Goal: Task Accomplishment & Management: Manage account settings

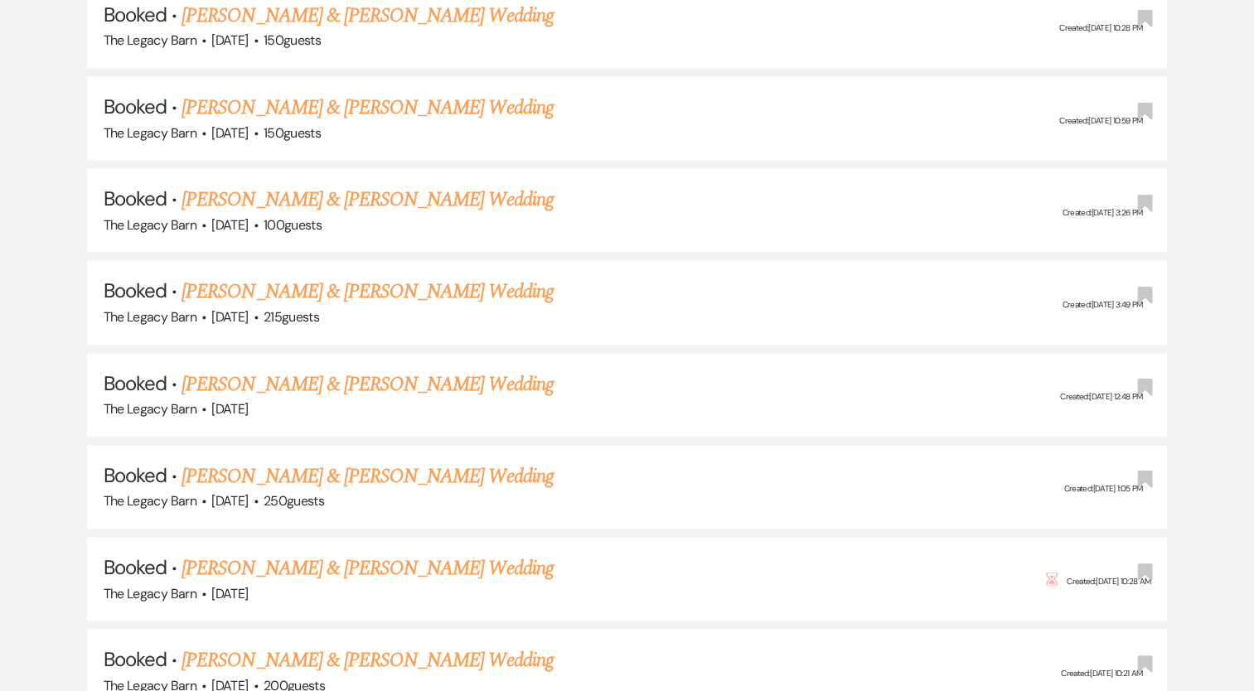
scroll to position [2207, 0]
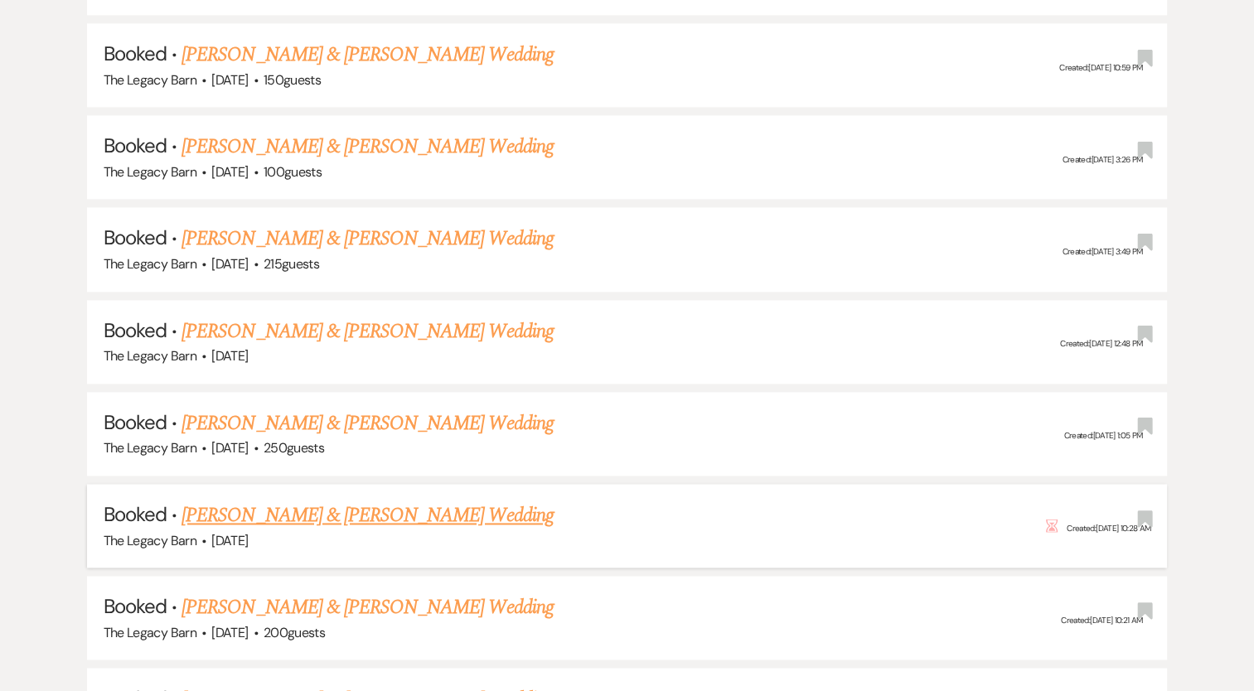
click at [236, 500] on link "[PERSON_NAME] & [PERSON_NAME] Wedding" at bounding box center [366, 515] width 371 height 30
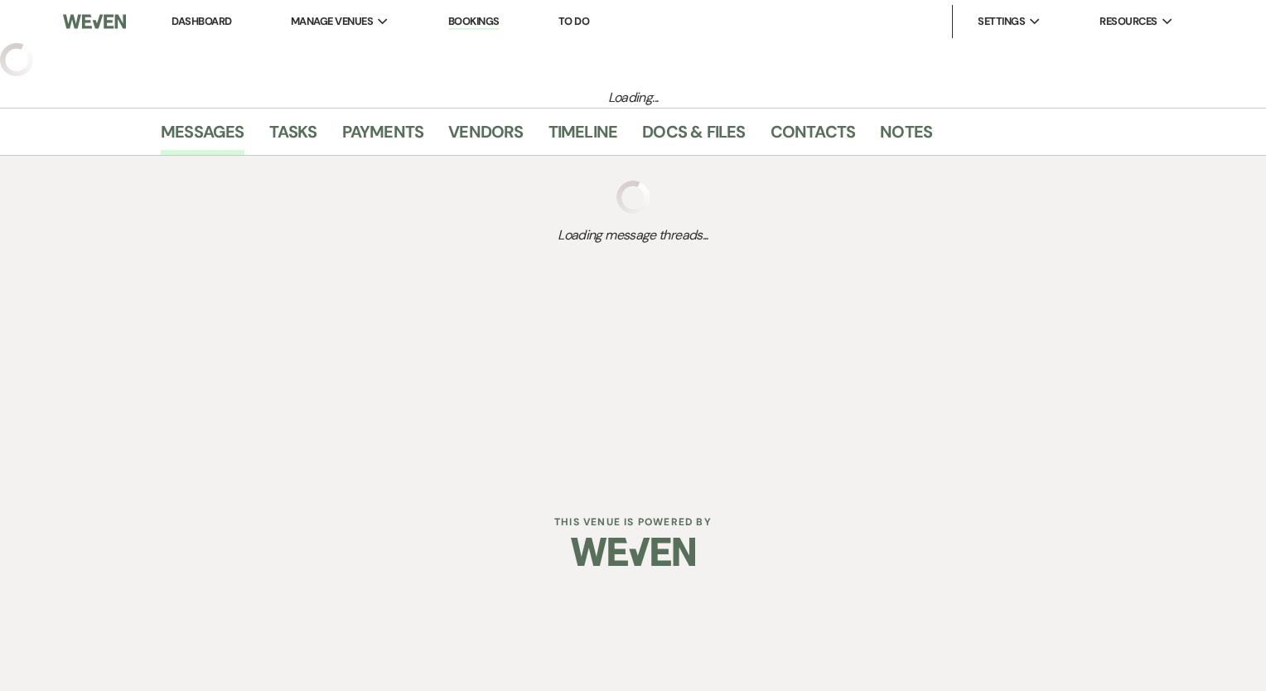
select select "6"
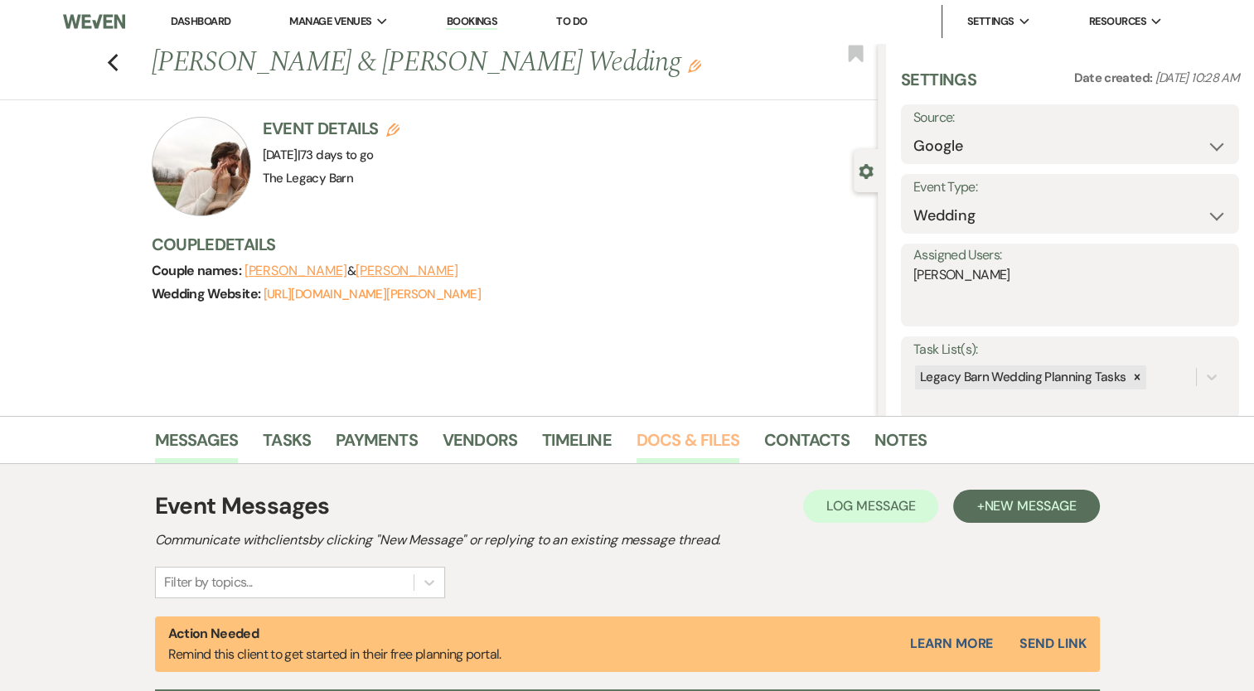
click at [644, 443] on link "Docs & Files" at bounding box center [687, 445] width 103 height 36
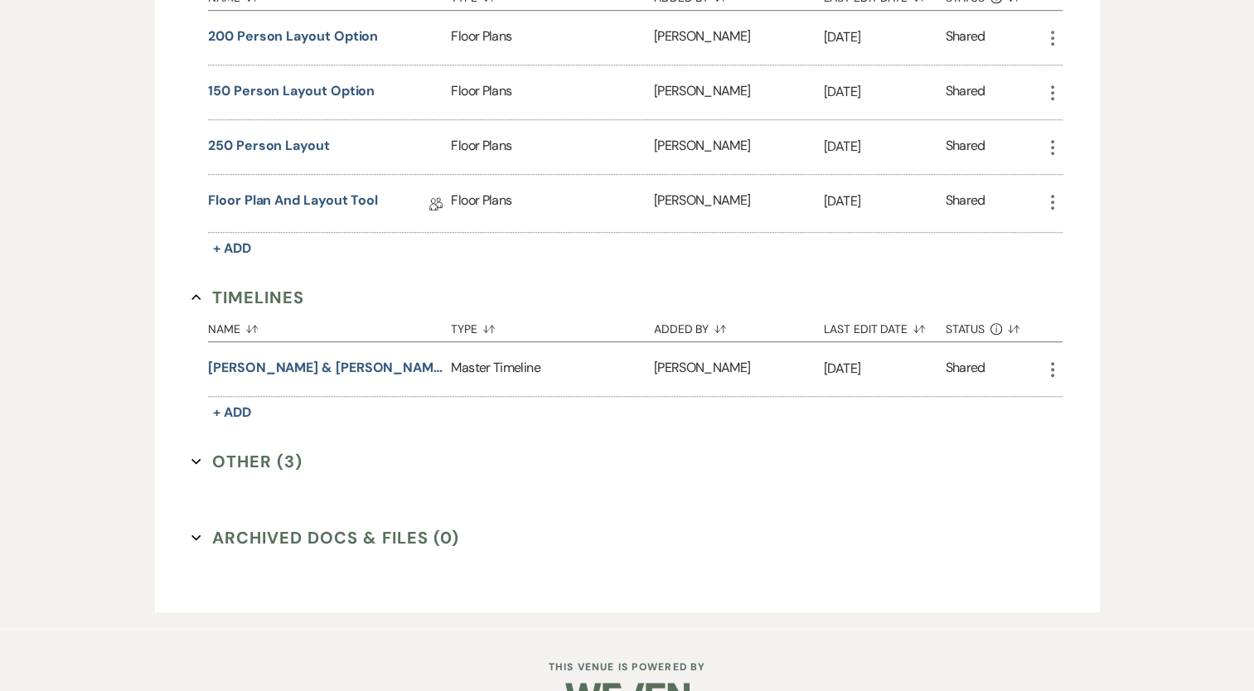
scroll to position [1078, 0]
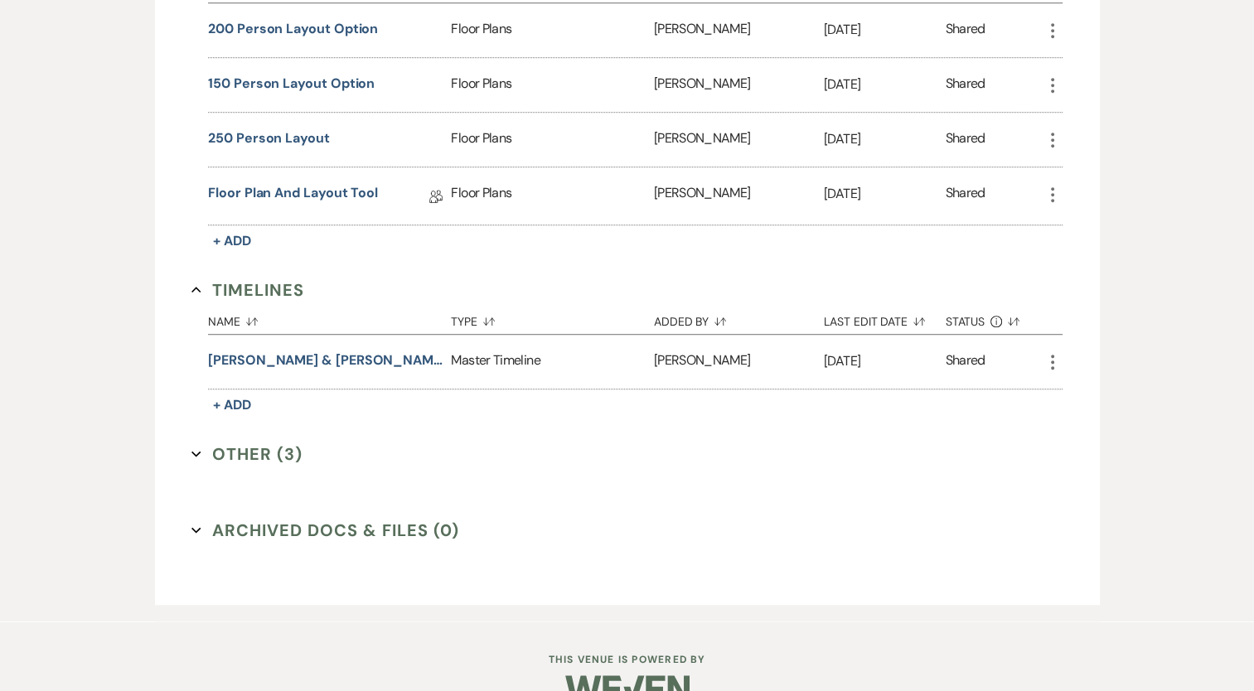
click at [249, 449] on button "Other (3) Expand" at bounding box center [246, 454] width 111 height 25
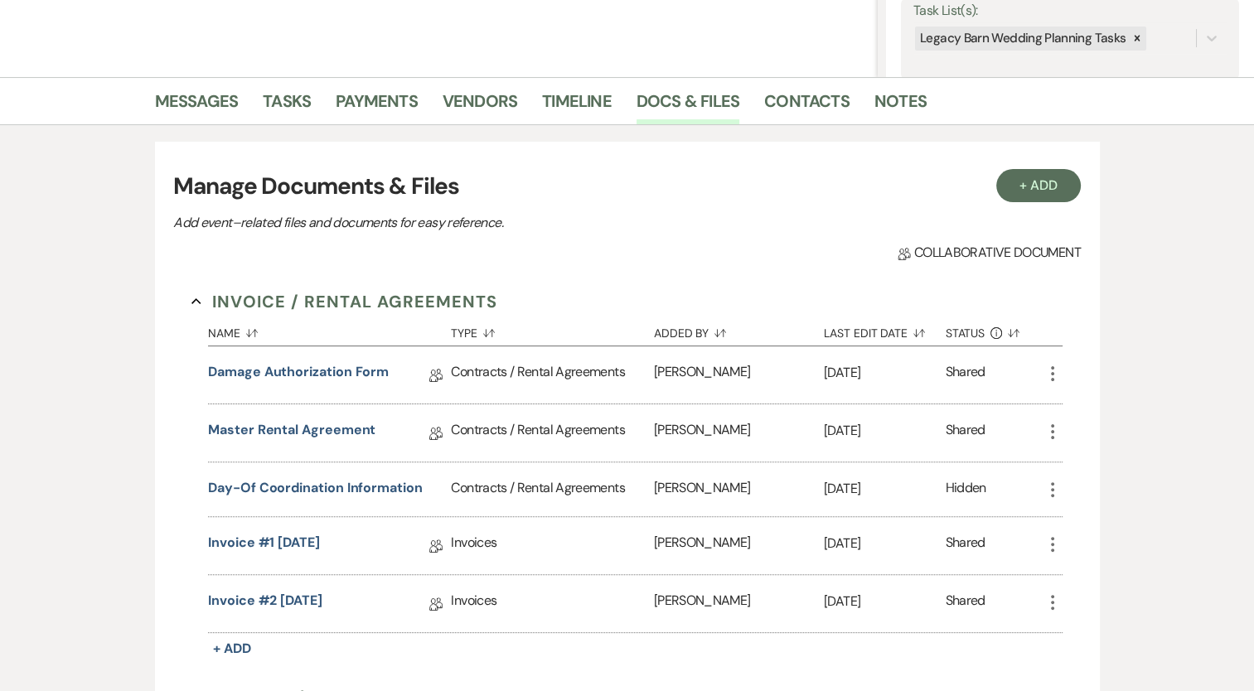
scroll to position [337, 0]
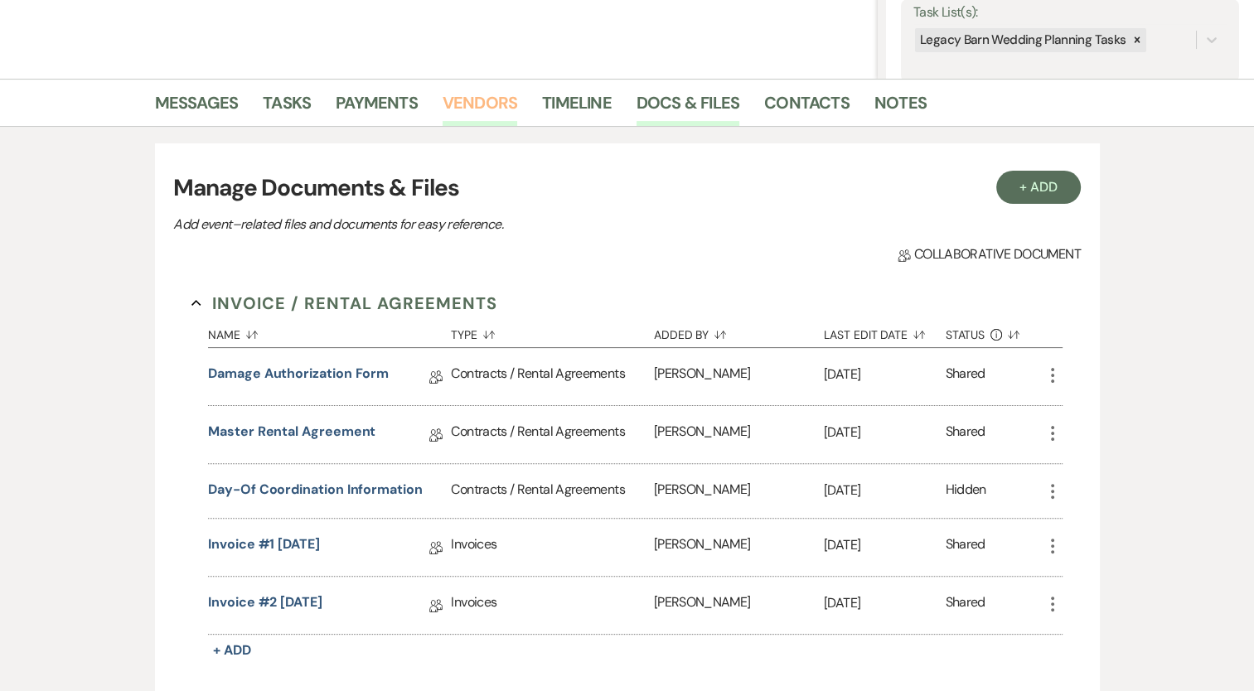
click at [474, 101] on link "Vendors" at bounding box center [479, 107] width 75 height 36
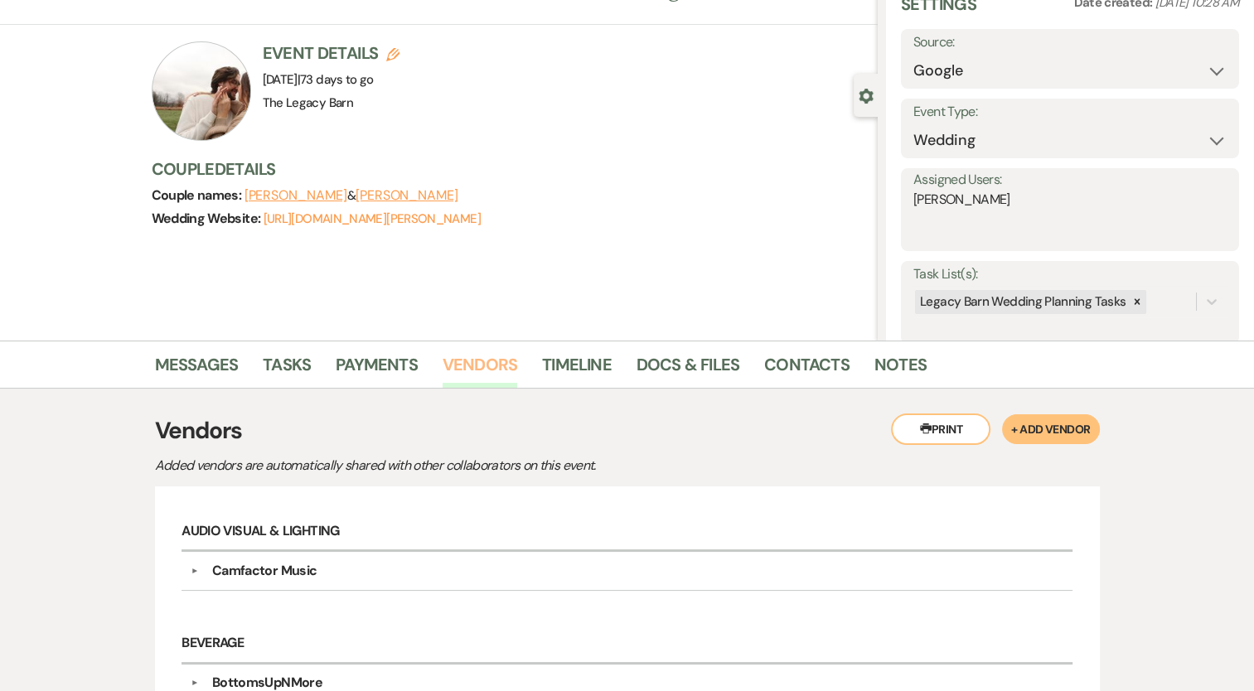
scroll to position [77, 0]
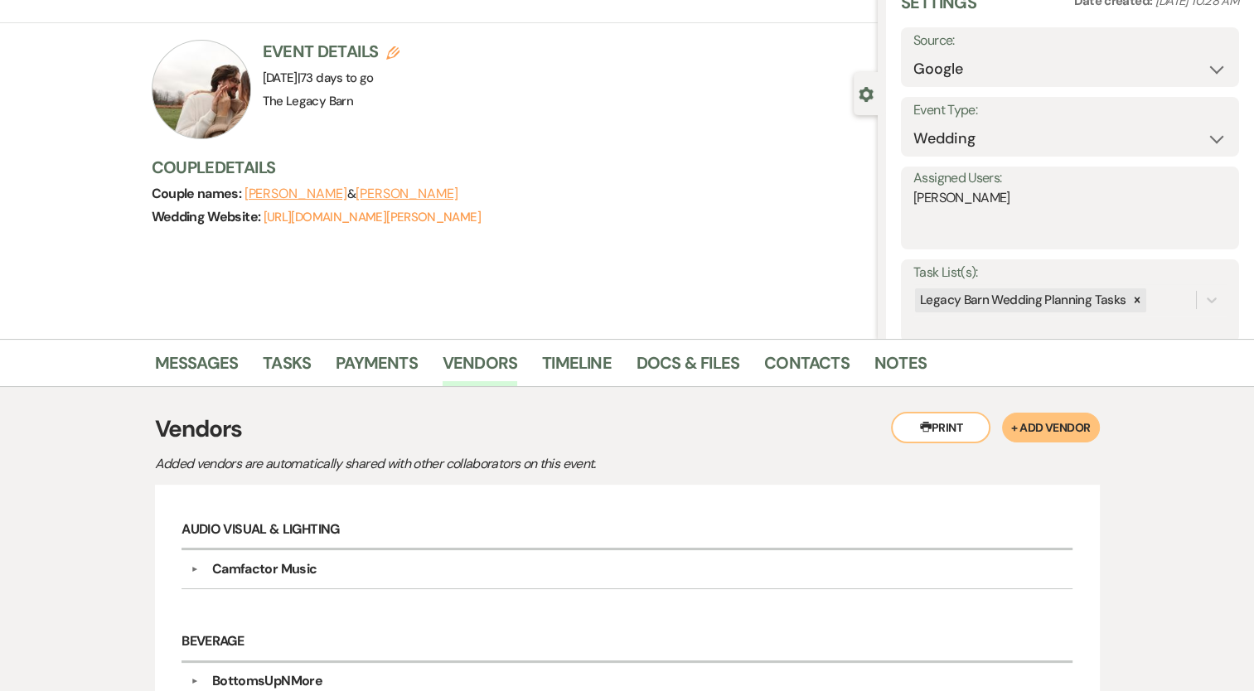
click at [932, 428] on button "Printer Print" at bounding box center [940, 427] width 99 height 31
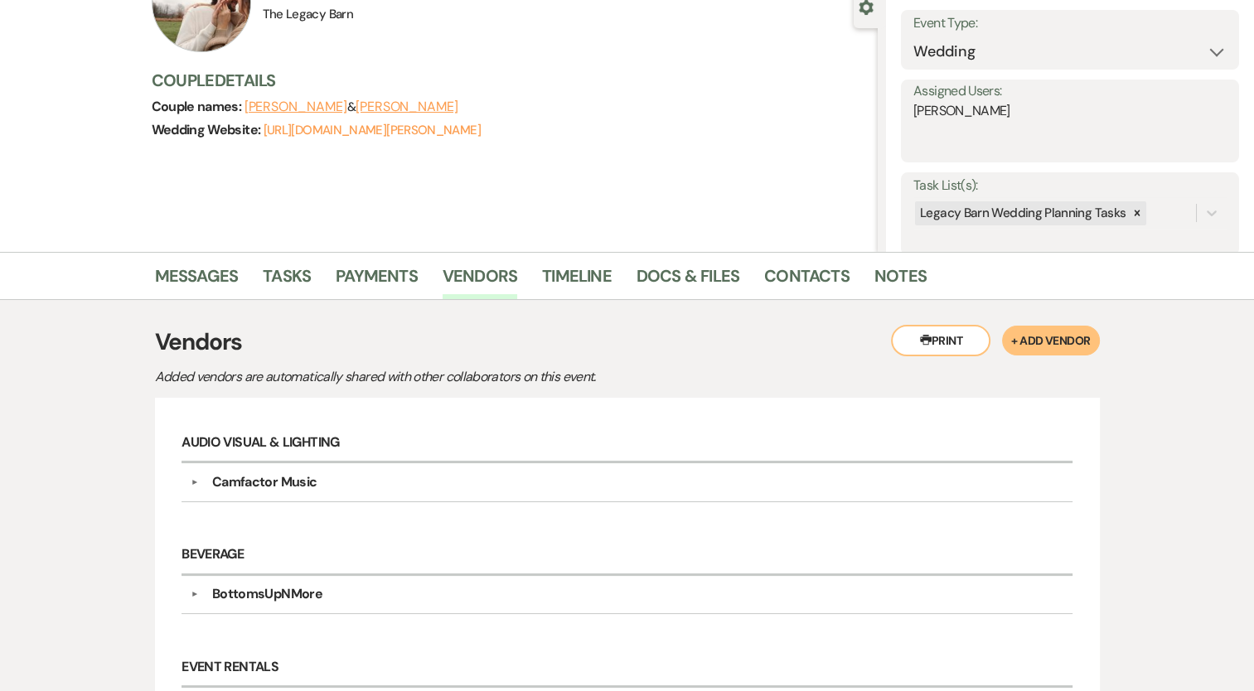
scroll to position [154, 0]
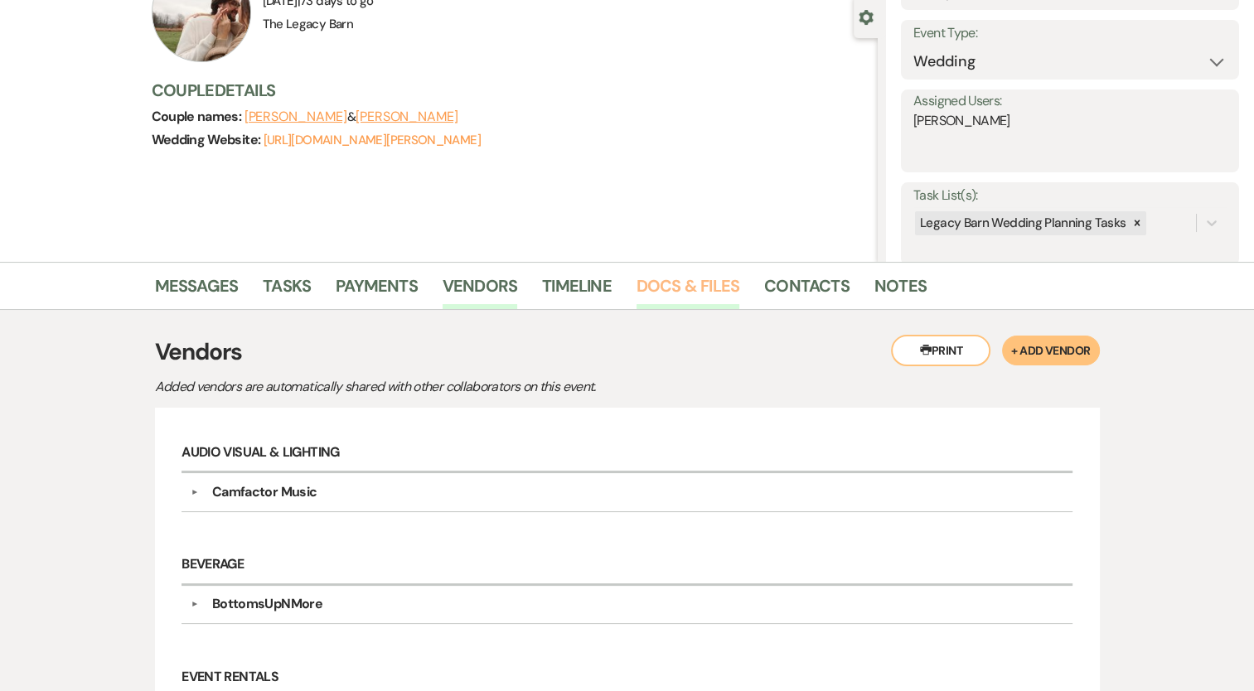
click at [663, 293] on link "Docs & Files" at bounding box center [687, 291] width 103 height 36
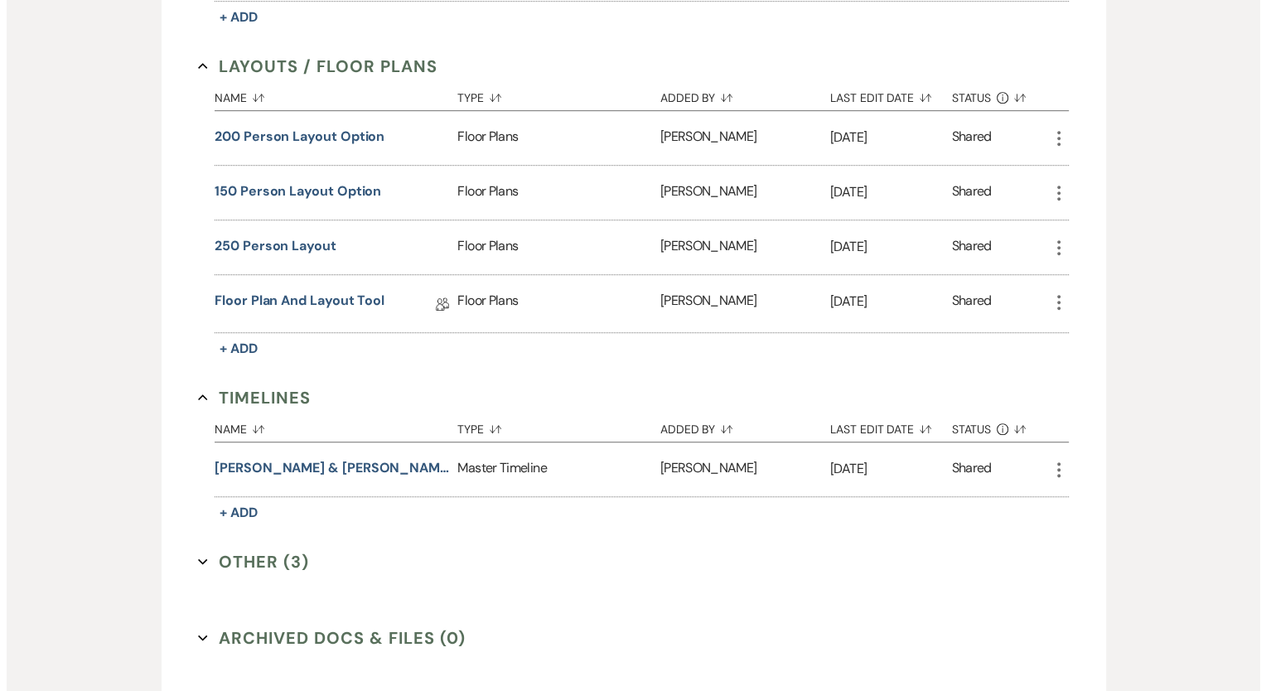
scroll to position [979, 0]
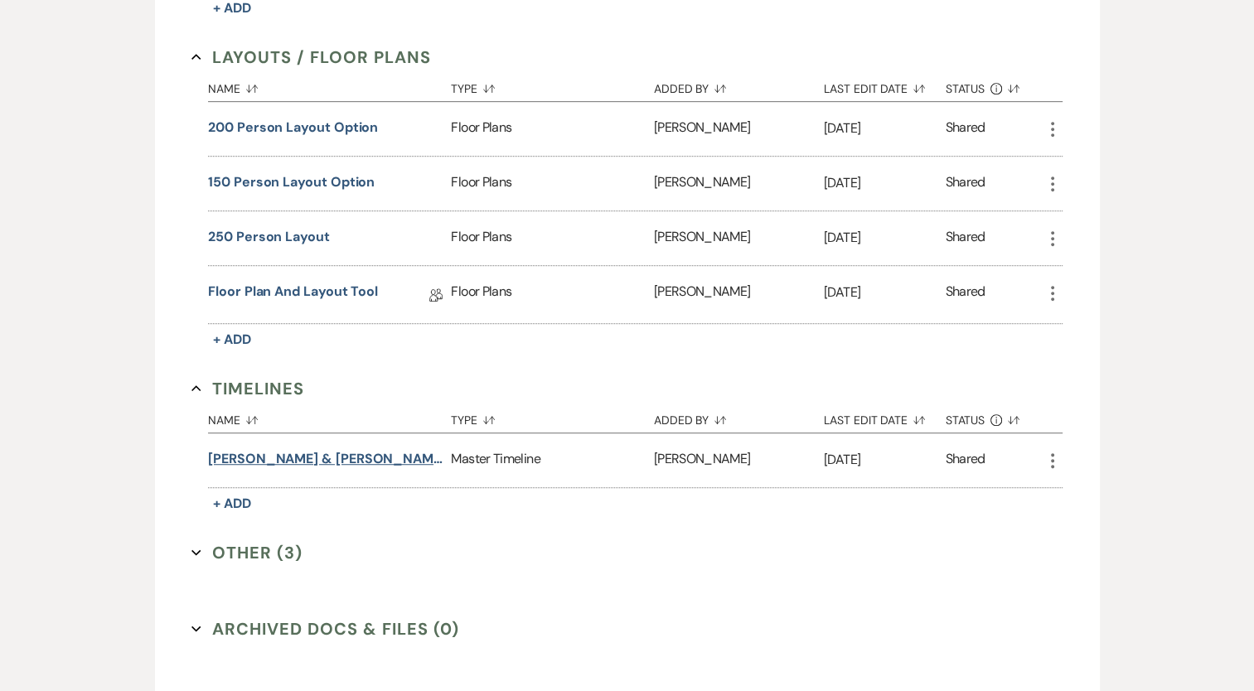
click at [349, 449] on button "[PERSON_NAME] & [PERSON_NAME]" at bounding box center [326, 459] width 236 height 20
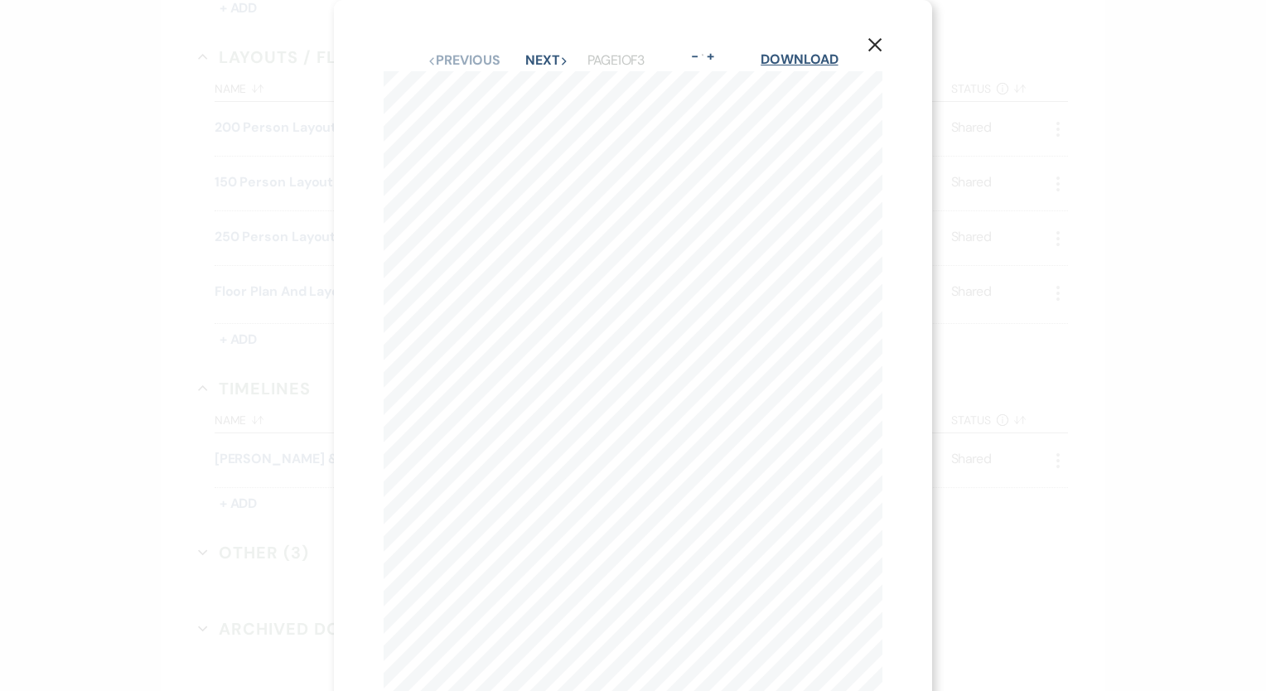
click at [797, 58] on link "Download" at bounding box center [799, 59] width 77 height 17
